Goal: Task Accomplishment & Management: Manage account settings

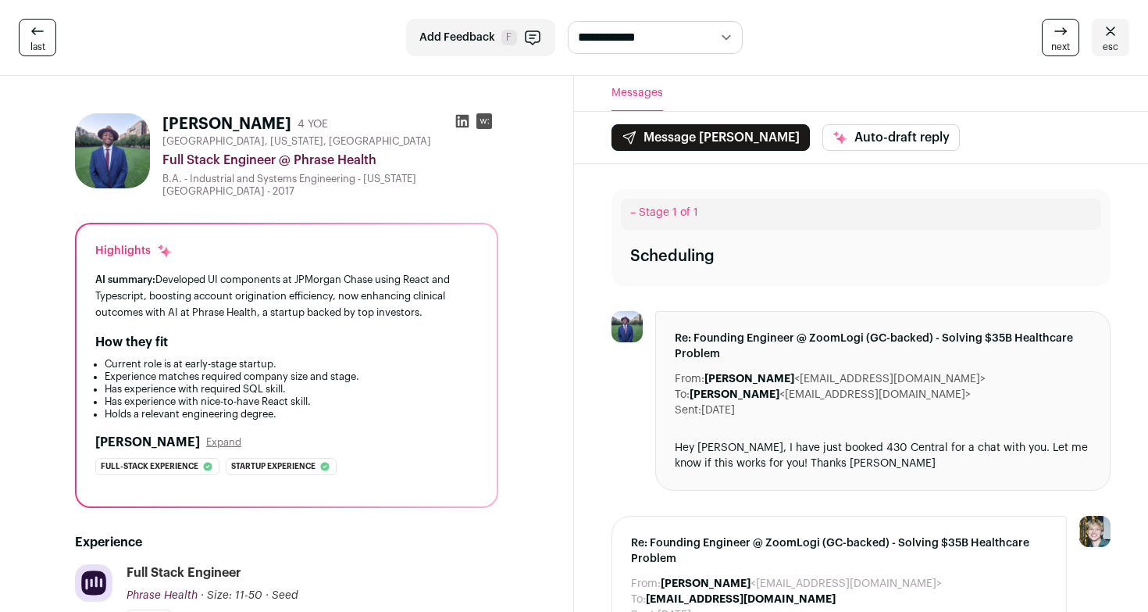
click at [1112, 43] on span "esc" at bounding box center [1111, 47] width 16 height 12
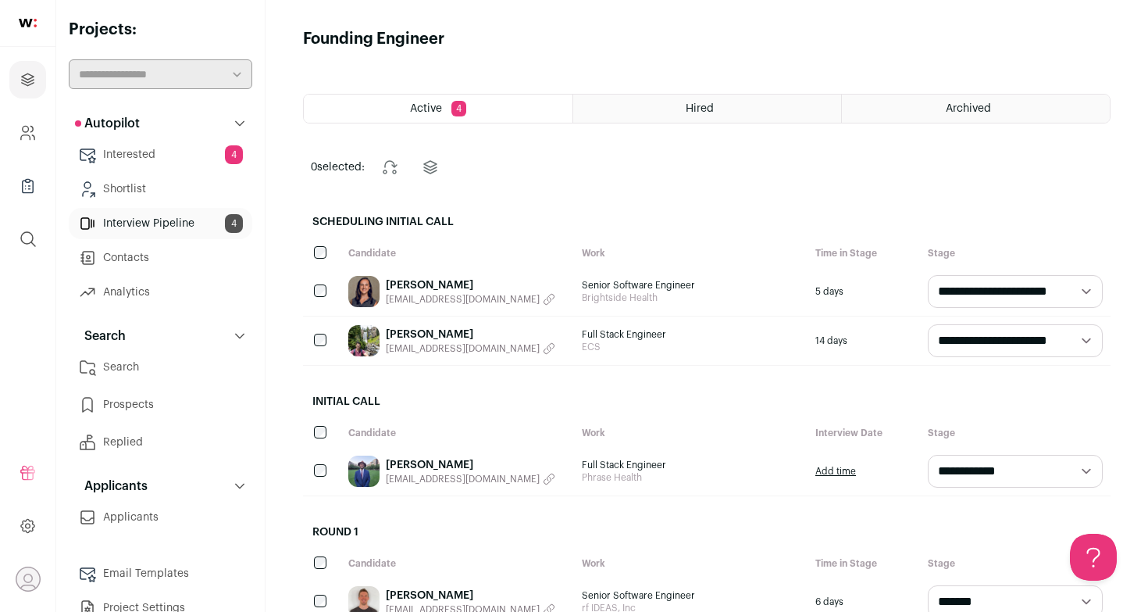
click at [148, 148] on link "Interested 4" at bounding box center [161, 154] width 184 height 31
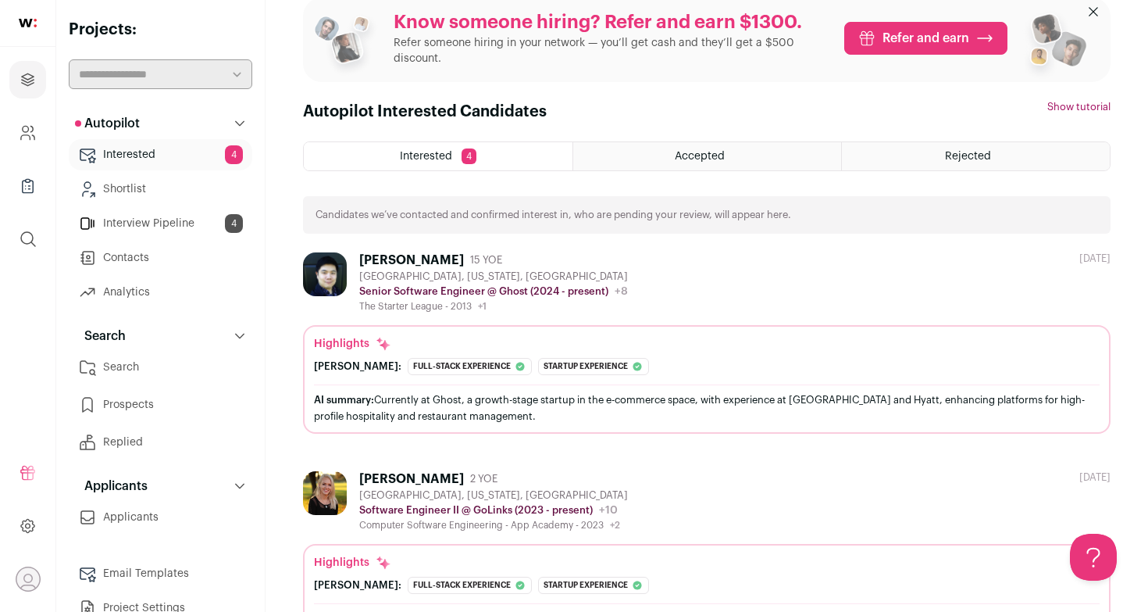
scroll to position [55, 0]
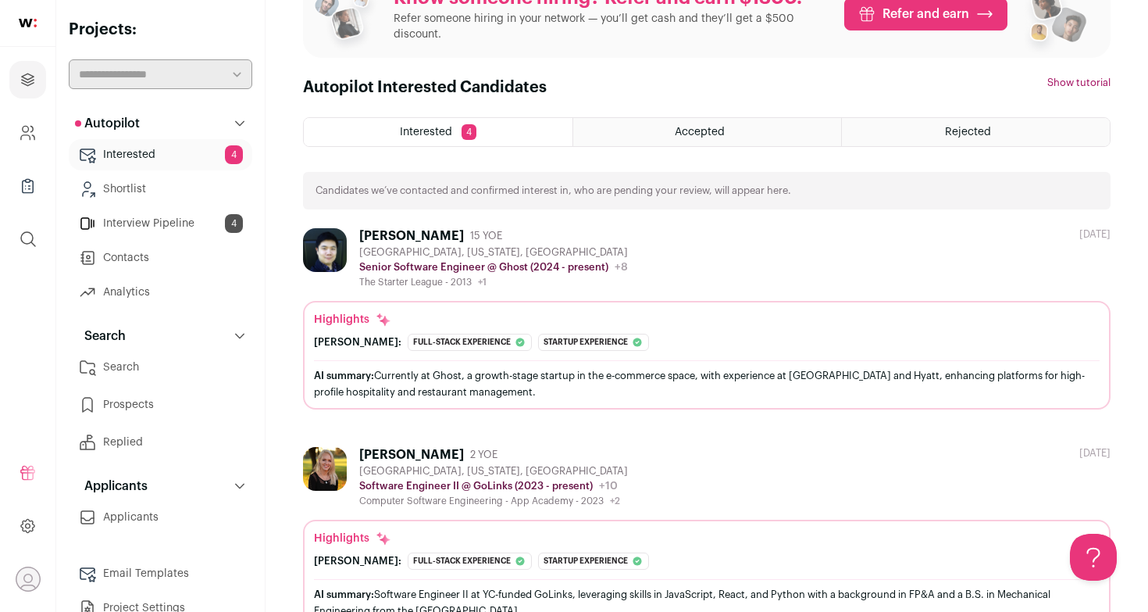
click at [348, 243] on div at bounding box center [328, 258] width 50 height 60
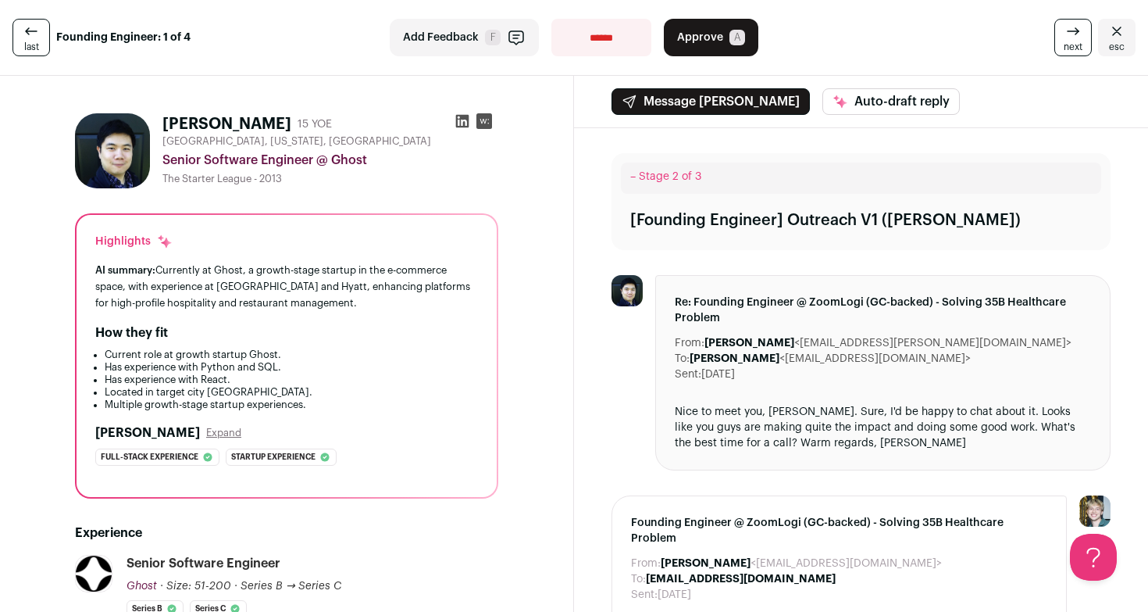
click at [463, 122] on icon at bounding box center [462, 121] width 13 height 13
click at [685, 40] on span "Approve" at bounding box center [700, 38] width 46 height 16
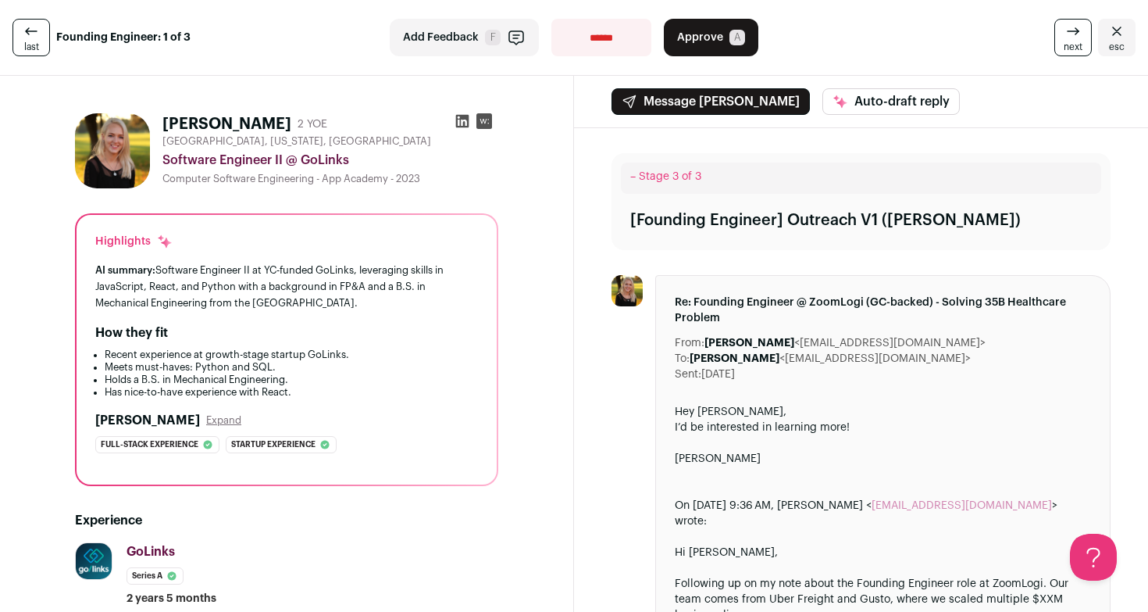
click at [126, 149] on img at bounding box center [112, 150] width 75 height 75
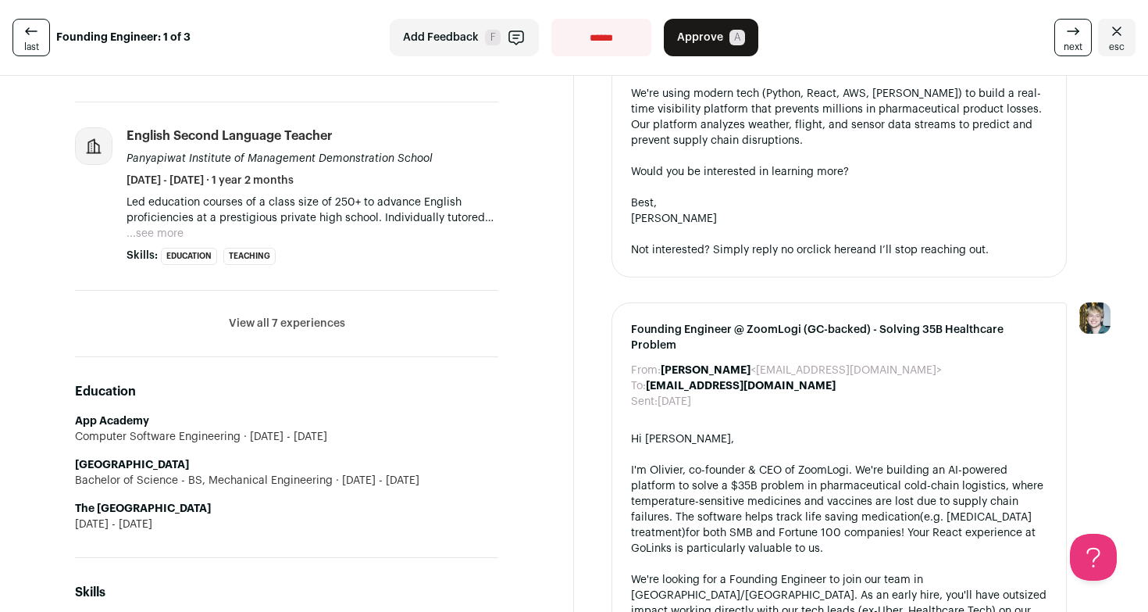
scroll to position [1002, 0]
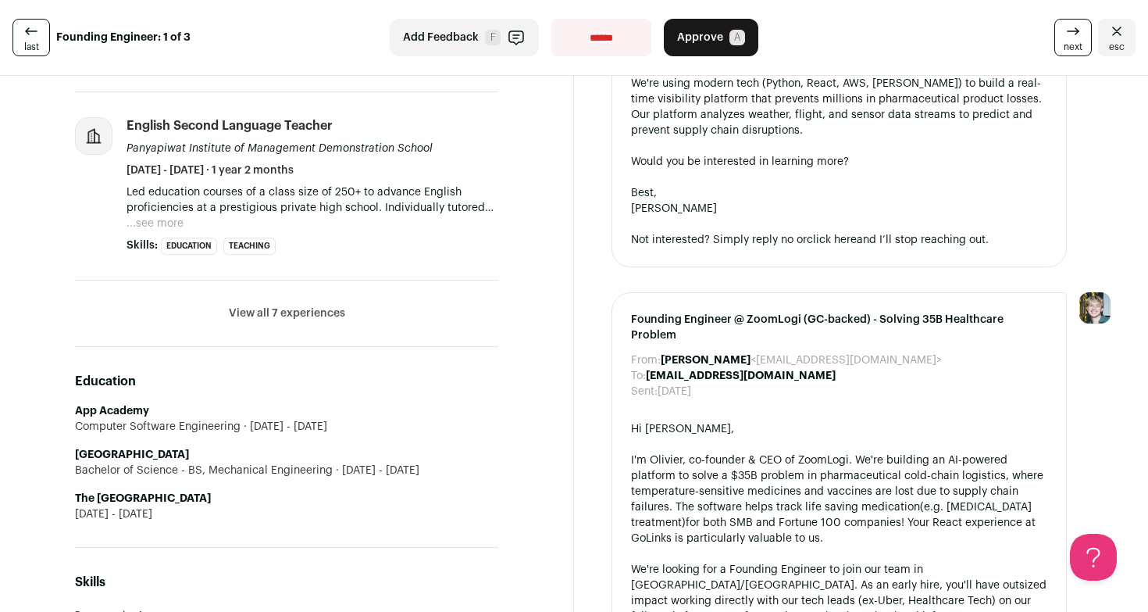
click at [303, 311] on button "View all 7 experiences" at bounding box center [287, 313] width 116 height 16
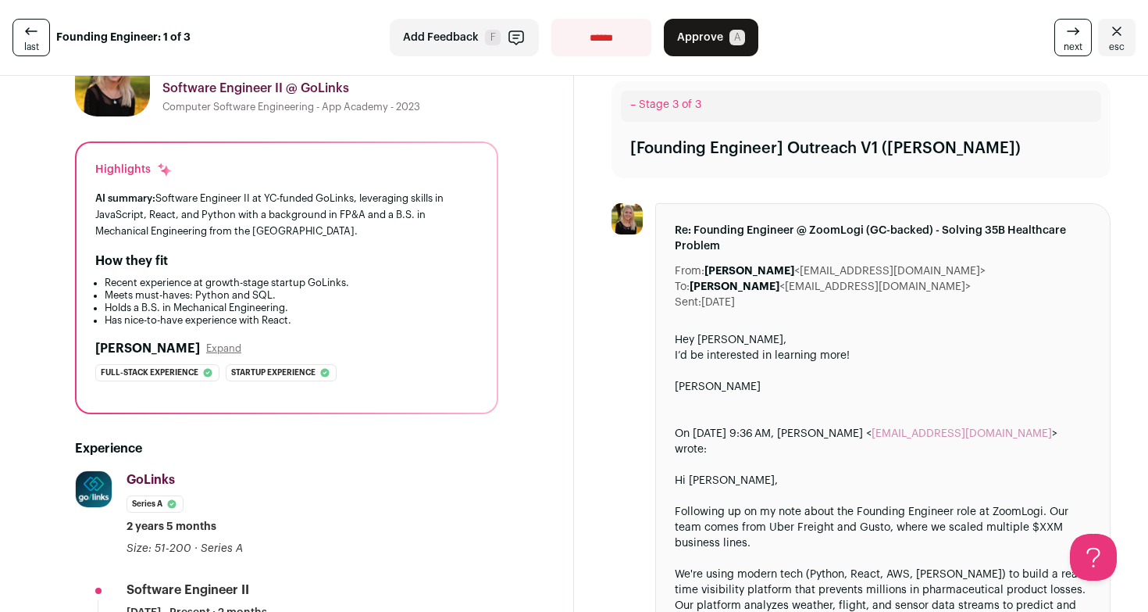
scroll to position [0, 0]
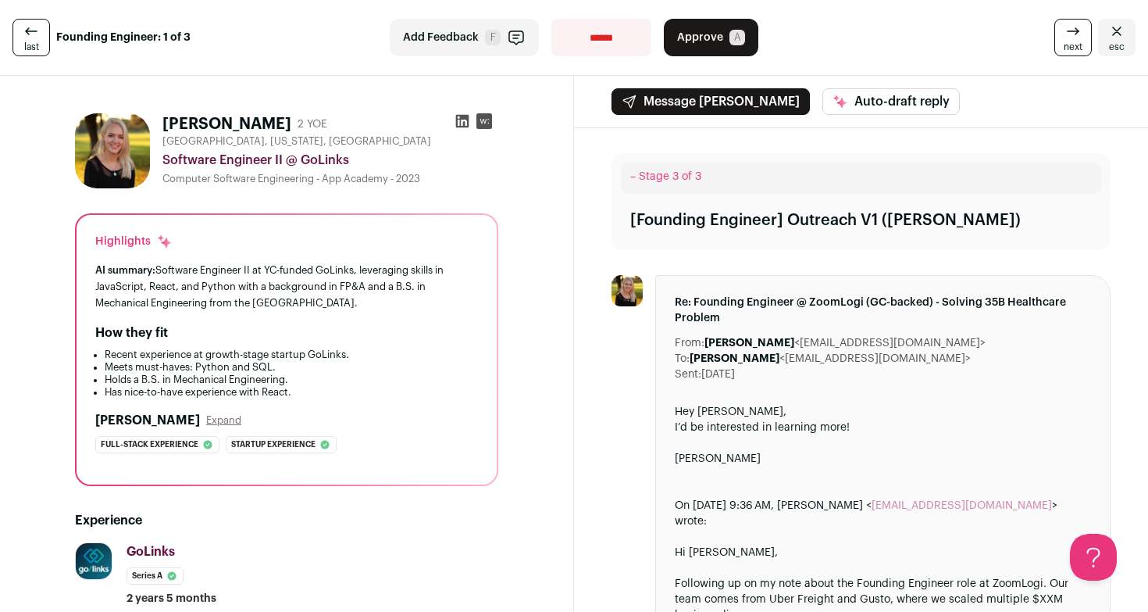
click at [460, 123] on icon at bounding box center [462, 121] width 13 height 13
click at [1067, 42] on span "next" at bounding box center [1073, 47] width 19 height 12
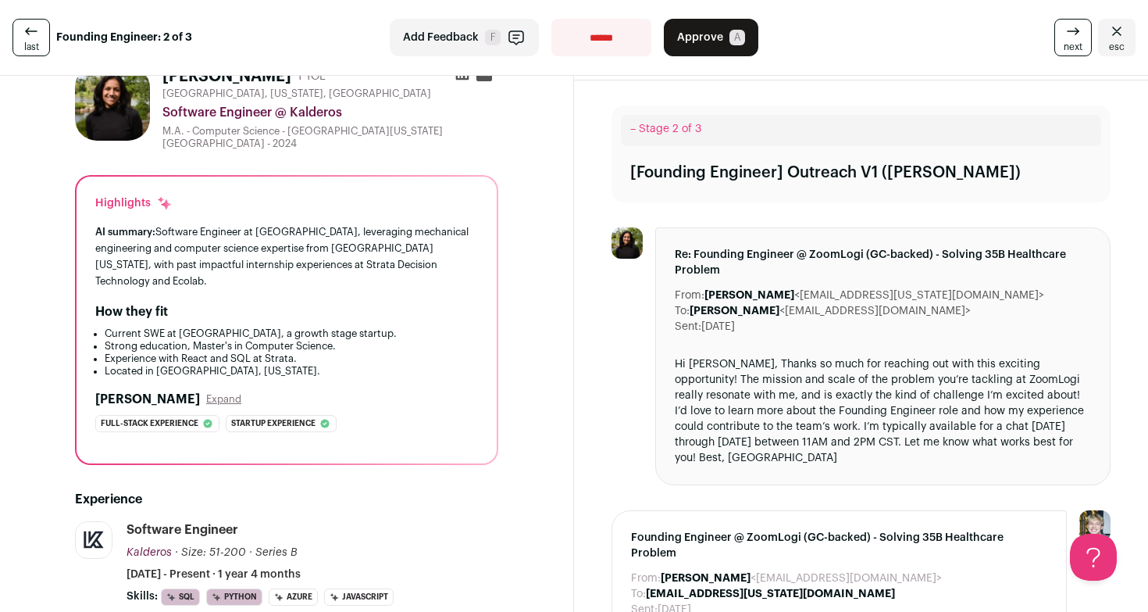
scroll to position [18, 0]
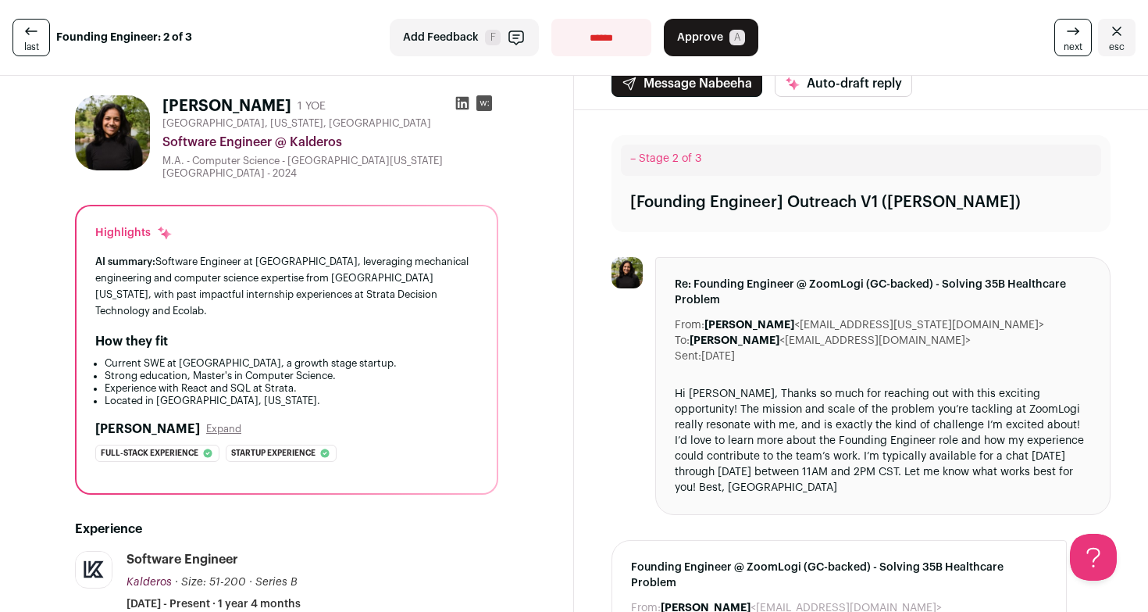
click at [1067, 40] on icon at bounding box center [1073, 31] width 19 height 19
